Goal: Navigation & Orientation: Find specific page/section

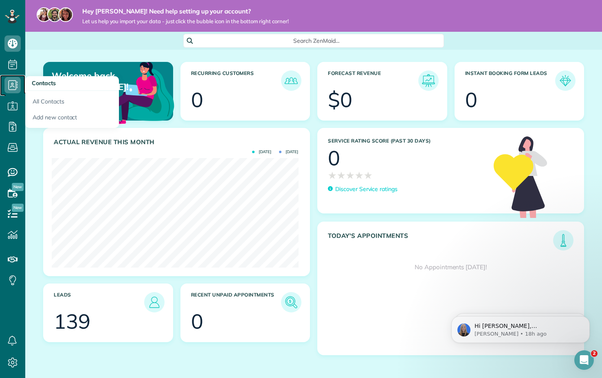
click at [11, 86] on icon at bounding box center [12, 85] width 16 height 16
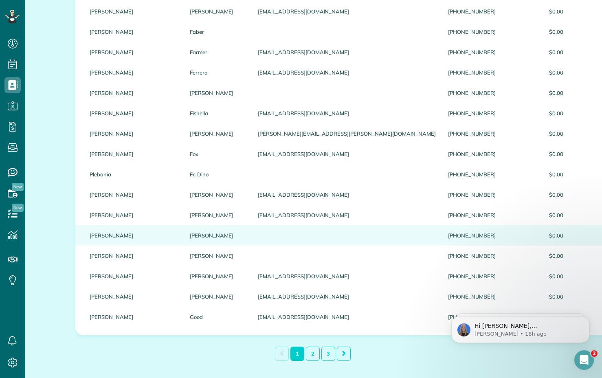
scroll to position [894, 0]
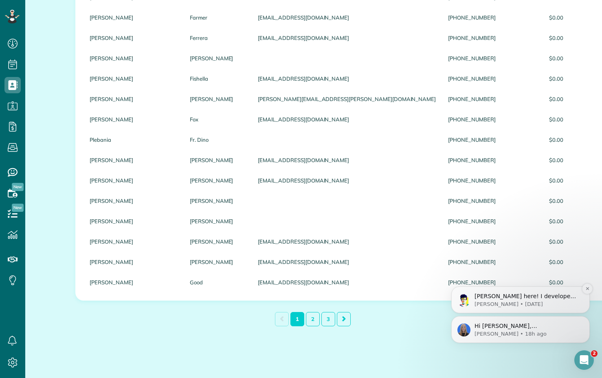
click at [523, 298] on p "[PERSON_NAME] here! I developed the software you're currently trialing (though …" at bounding box center [526, 296] width 105 height 8
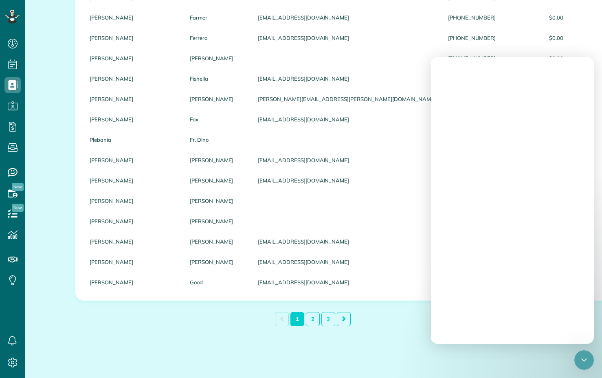
scroll to position [0, 0]
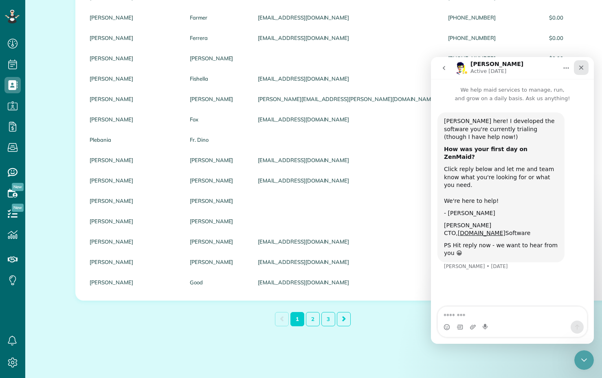
click at [582, 68] on icon "Close" at bounding box center [581, 68] width 4 height 4
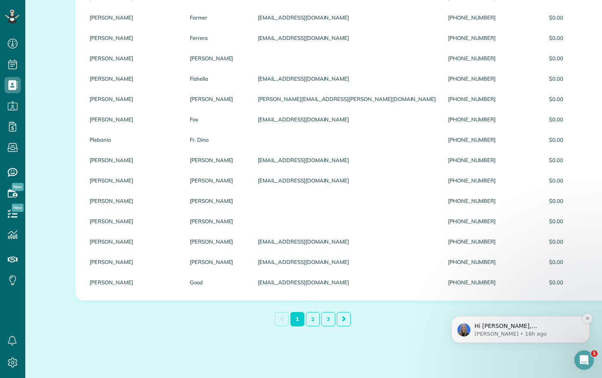
click at [531, 326] on p "Hi [PERSON_NAME], [PERSON_NAME] here with [PERSON_NAME]. ﻿​﻿ ﻿Good news! We’ve …" at bounding box center [526, 326] width 105 height 8
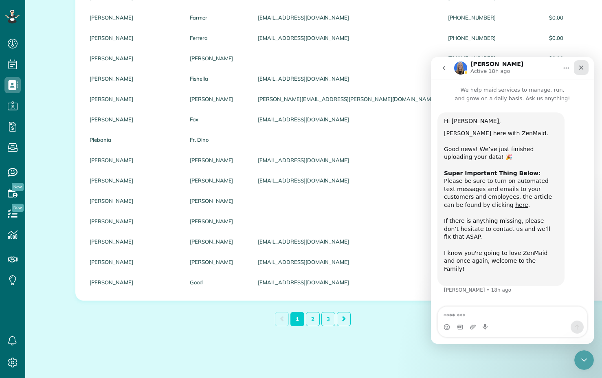
click at [583, 68] on icon "Close" at bounding box center [581, 67] width 7 height 7
